Goal: Information Seeking & Learning: Learn about a topic

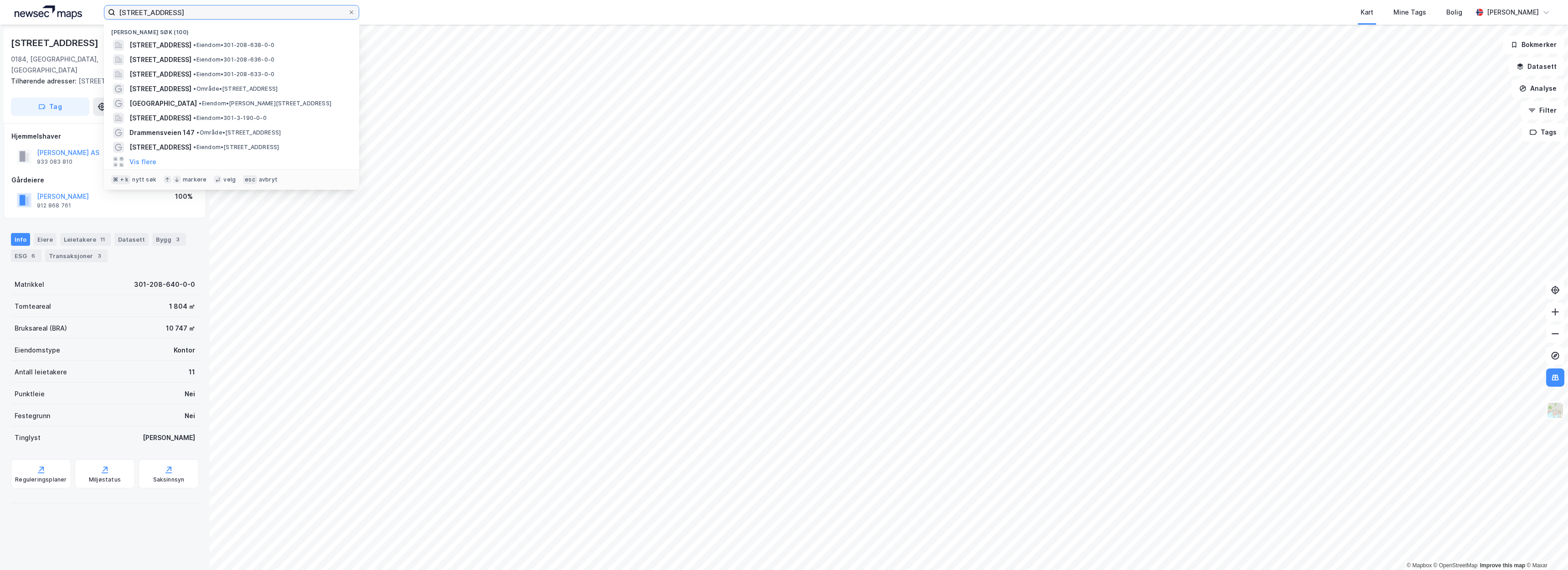
drag, startPoint x: 183, startPoint y: 9, endPoint x: 26, endPoint y: -12, distance: 158.4
click at [26, 0] on html "[STREET_ADDRESS] • Eiendom • 301-208-638-0-0 [STREET_ADDRESS] • Eiendom • 301-2…" at bounding box center [784, 285] width 1568 height 570
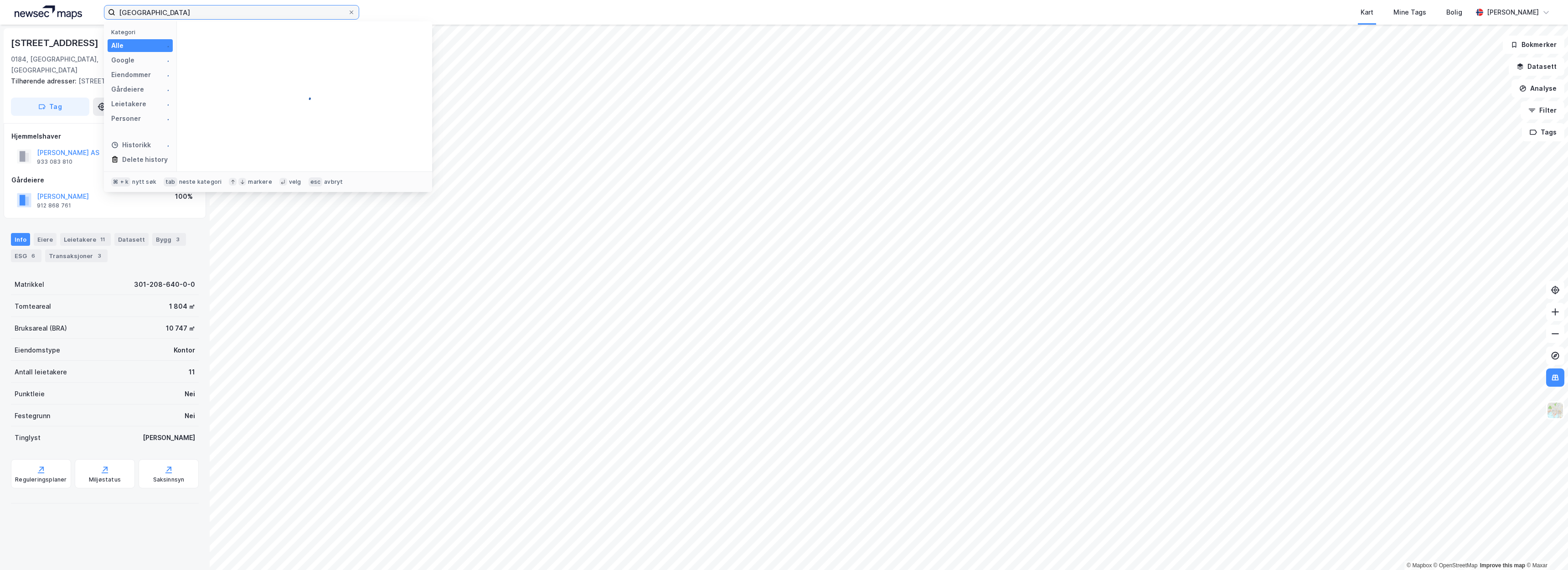
type input "[GEOGRAPHIC_DATA]"
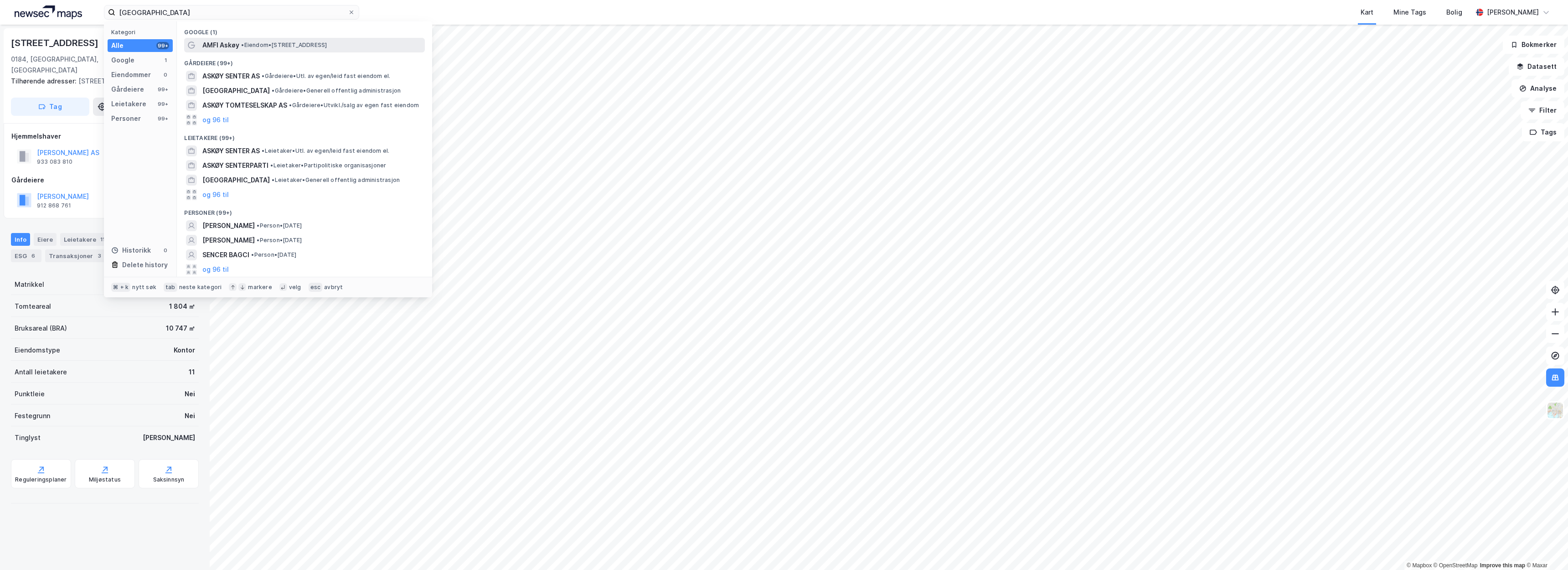
click at [235, 43] on span "AMFI Askøy" at bounding box center [220, 45] width 37 height 11
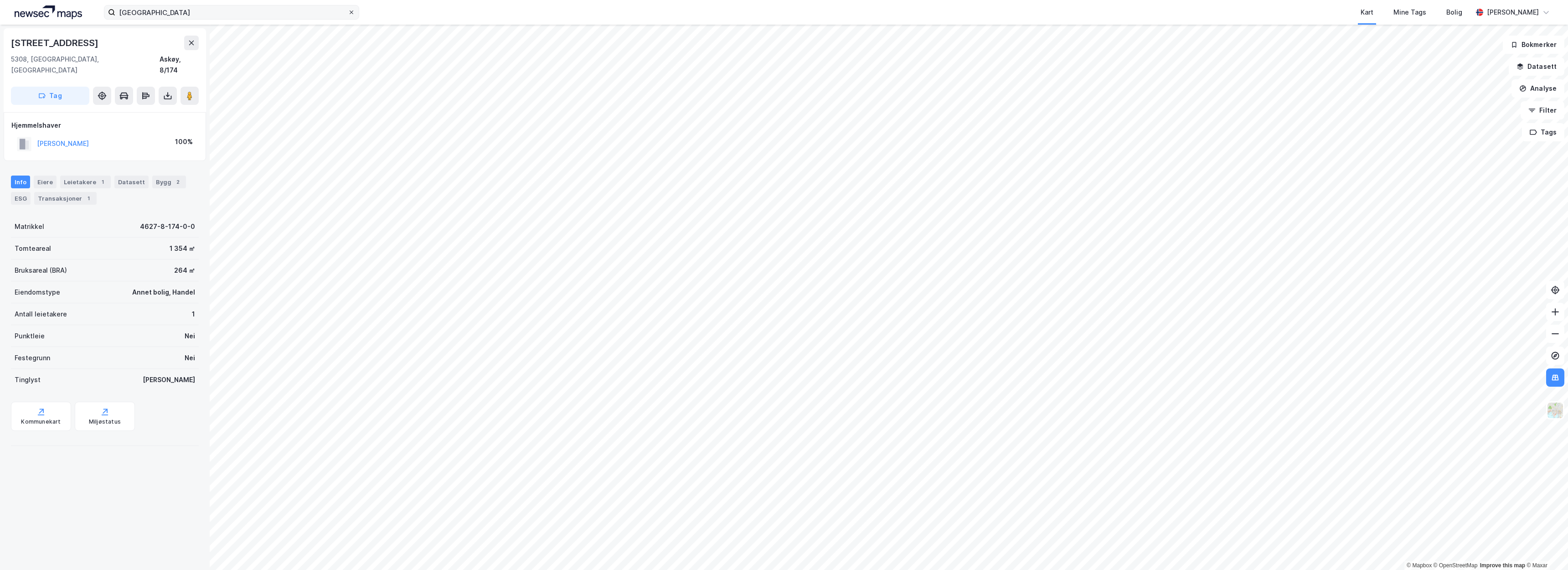
click at [353, 12] on icon at bounding box center [351, 12] width 3 height 3
click at [348, 12] on input "[GEOGRAPHIC_DATA]" at bounding box center [231, 12] width 233 height 14
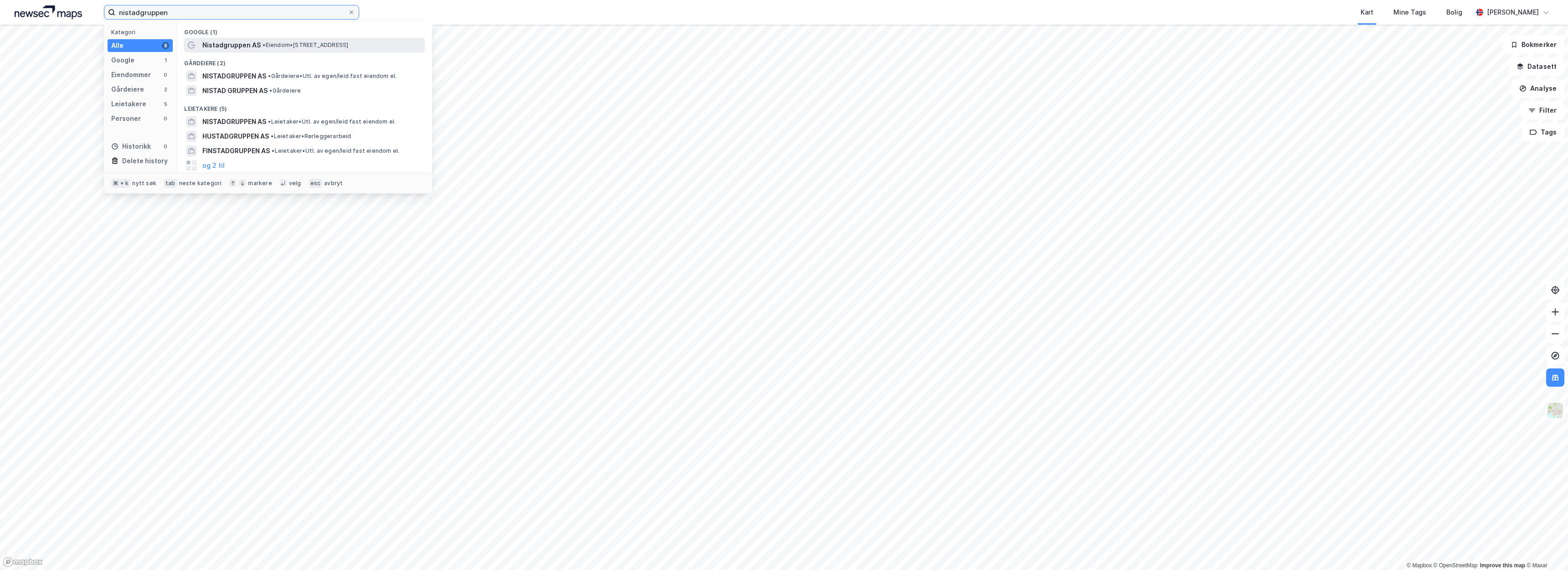
type input "nistadgruppen"
click at [303, 48] on span "• Eiendom • [STREET_ADDRESS]" at bounding box center [306, 45] width 86 height 8
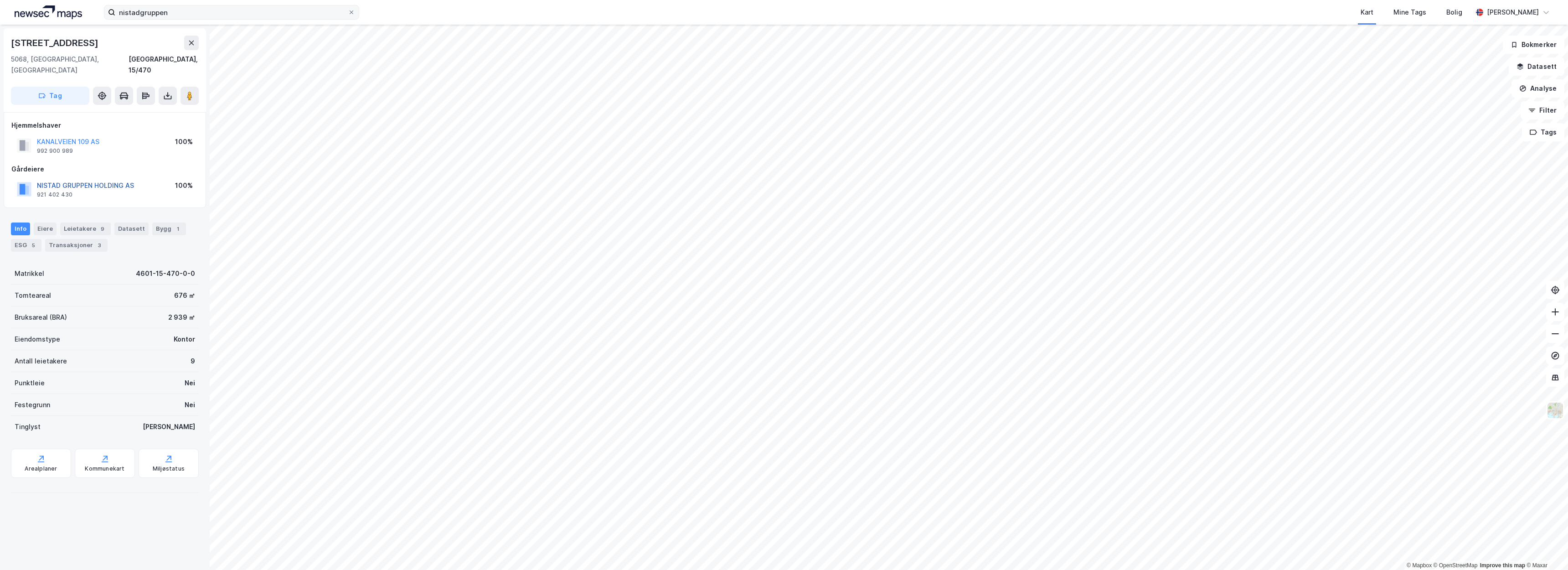
click at [0, 0] on button "NISTAD GRUPPEN HOLDING AS" at bounding box center [0, 0] width 0 height 0
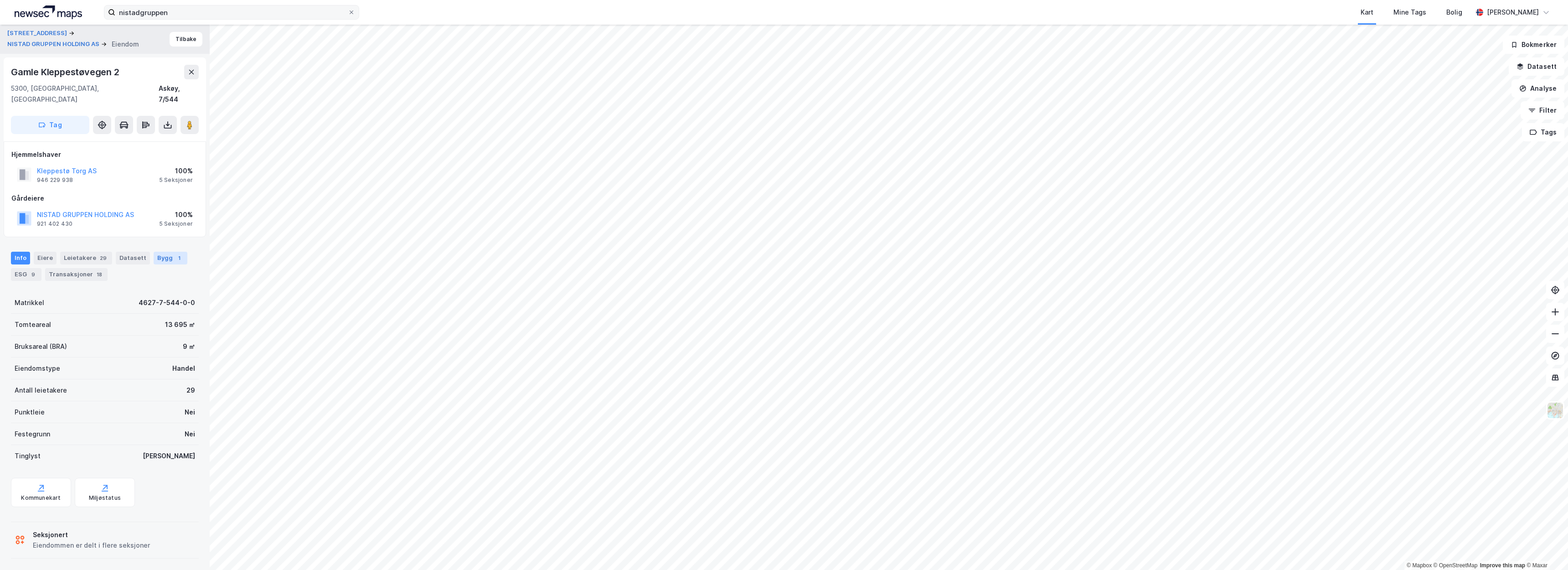
click at [155, 252] on div "Bygg 1" at bounding box center [170, 258] width 34 height 12
